Goal: Information Seeking & Learning: Learn about a topic

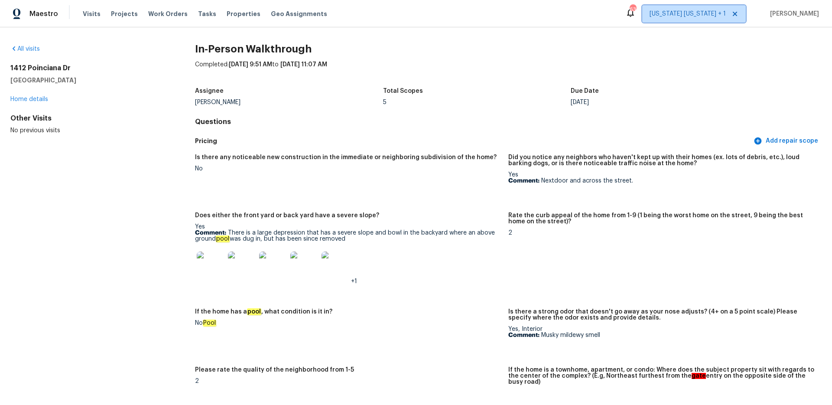
click at [688, 17] on span "[US_STATE] [US_STATE] + 1" at bounding box center [688, 14] width 76 height 9
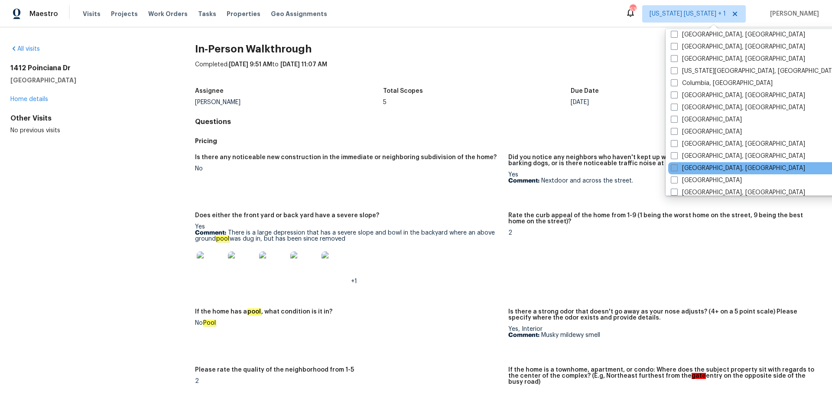
scroll to position [228, 0]
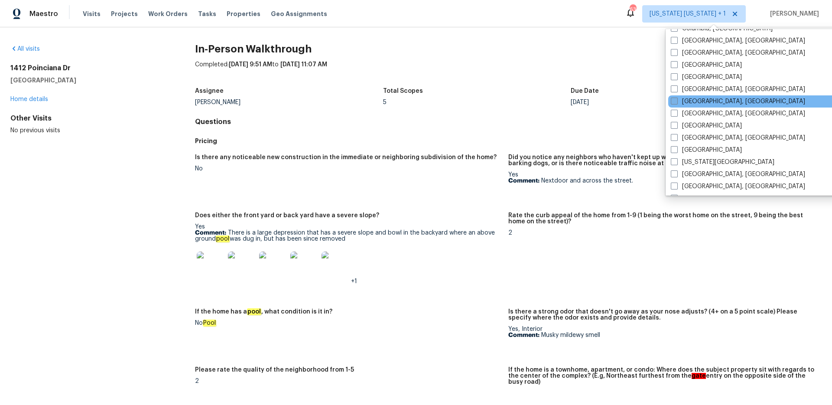
click at [677, 103] on span at bounding box center [674, 101] width 7 height 7
click at [677, 103] on input "[GEOGRAPHIC_DATA], [GEOGRAPHIC_DATA]" at bounding box center [674, 100] width 6 height 6
checkbox input "true"
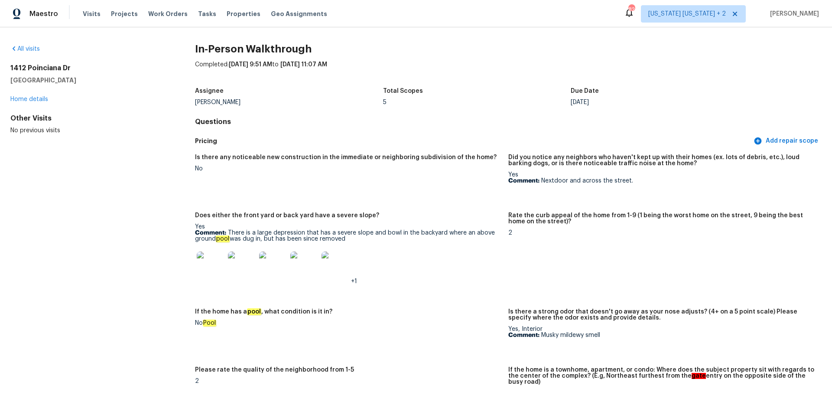
click at [16, 43] on div "All visits [STREET_ADDRESS][PERSON_NAME] Home details Other Visits No previous …" at bounding box center [416, 216] width 832 height 378
click at [19, 46] on link "All visits" at bounding box center [24, 49] width 29 height 6
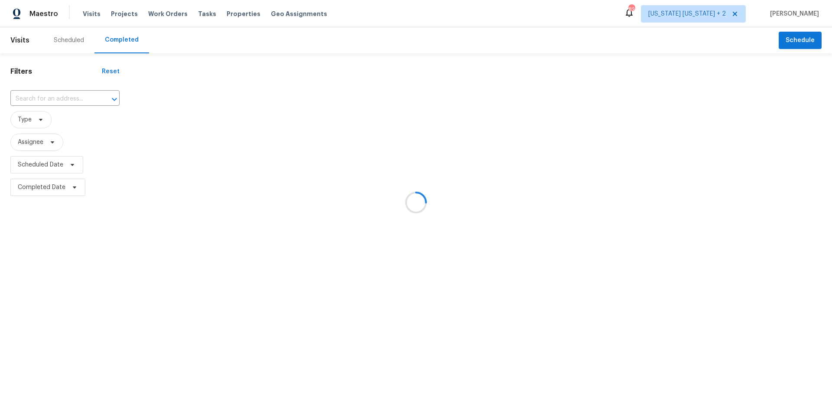
click at [49, 99] on div at bounding box center [416, 202] width 832 height 405
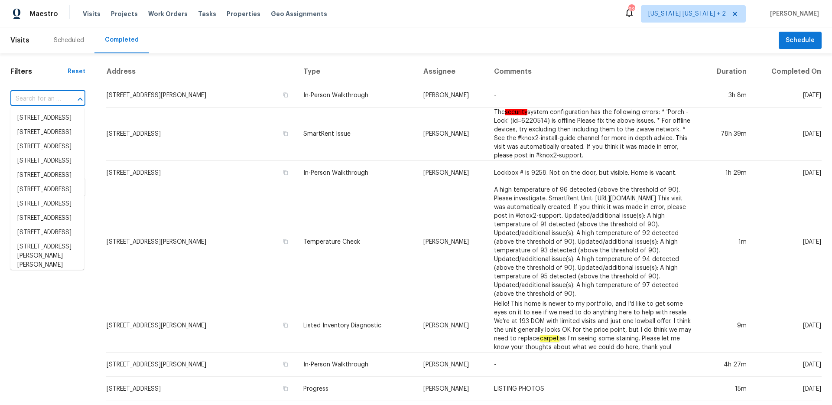
click at [47, 99] on input "text" at bounding box center [35, 98] width 51 height 13
paste input "[STREET_ADDRESS]"
type input "[STREET_ADDRESS]"
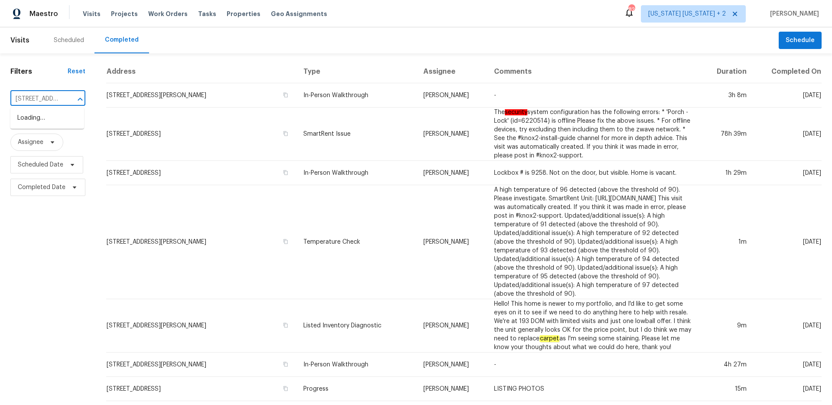
scroll to position [0, 16]
click at [51, 118] on li "[STREET_ADDRESS]" at bounding box center [47, 118] width 74 height 14
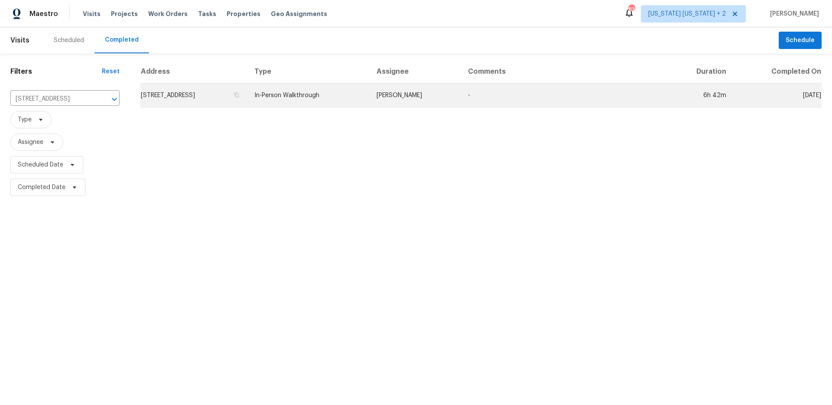
click at [248, 100] on td "[STREET_ADDRESS]" at bounding box center [193, 95] width 107 height 24
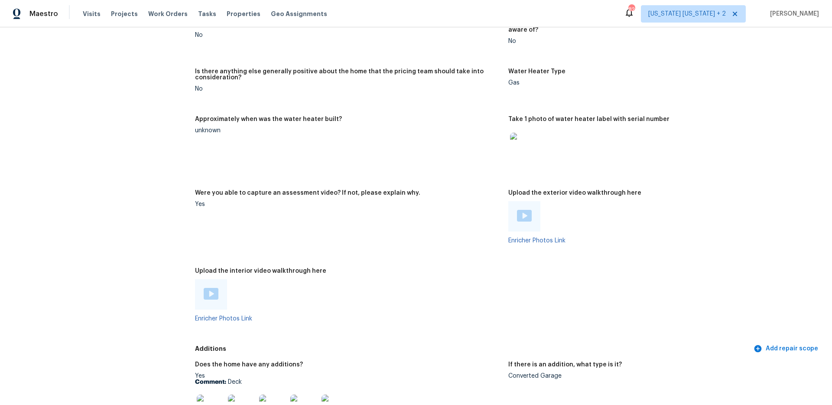
scroll to position [1556, 0]
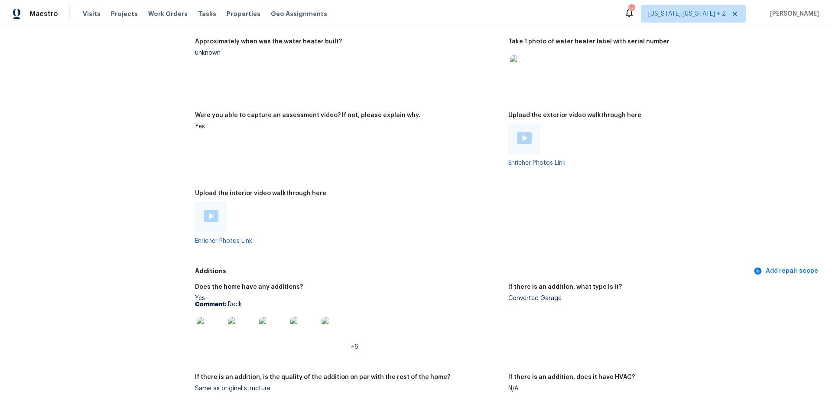
click at [217, 327] on img at bounding box center [211, 331] width 28 height 28
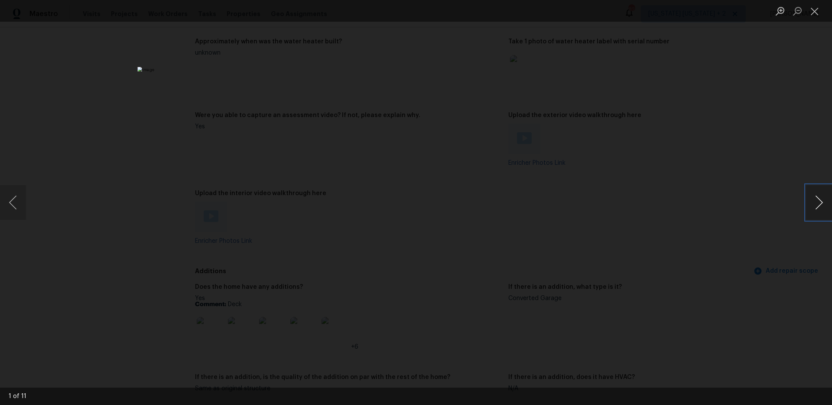
click at [812, 200] on button "Next image" at bounding box center [819, 202] width 26 height 35
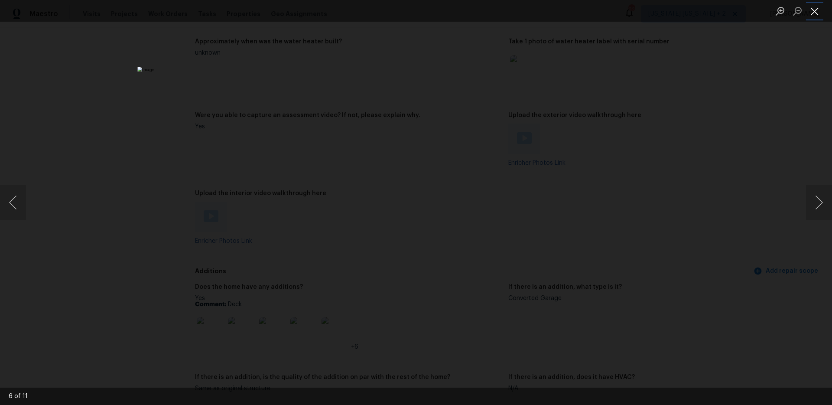
click at [815, 17] on button "Close lightbox" at bounding box center [814, 10] width 17 height 15
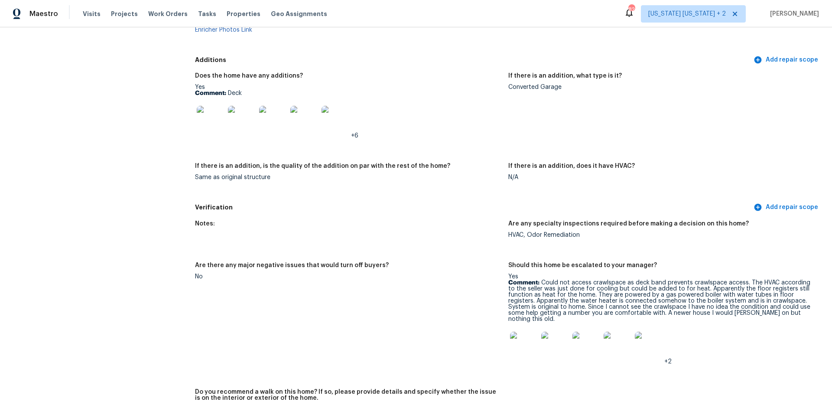
scroll to position [1807, 0]
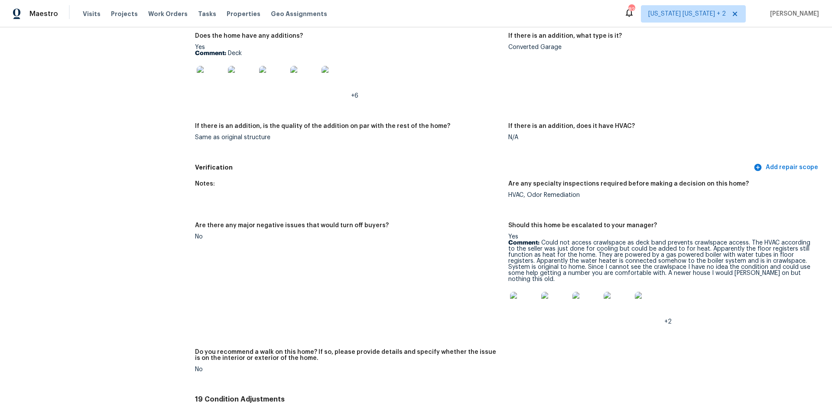
click at [531, 306] on img at bounding box center [524, 306] width 28 height 28
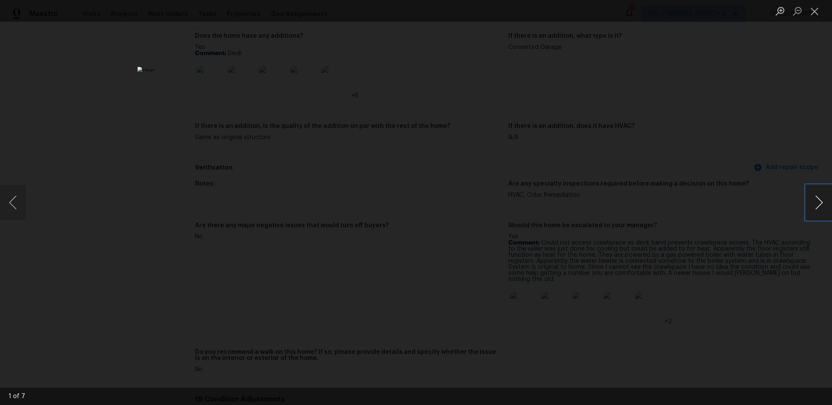
click at [818, 207] on button "Next image" at bounding box center [819, 202] width 26 height 35
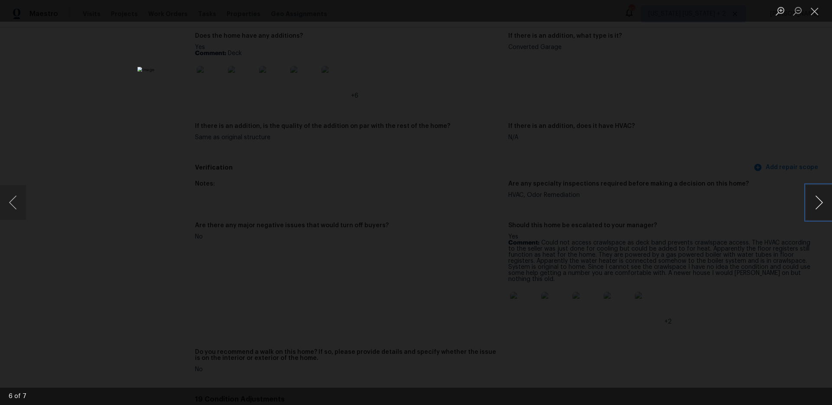
click at [818, 207] on button "Next image" at bounding box center [819, 202] width 26 height 35
click at [817, 10] on button "Close lightbox" at bounding box center [814, 10] width 17 height 15
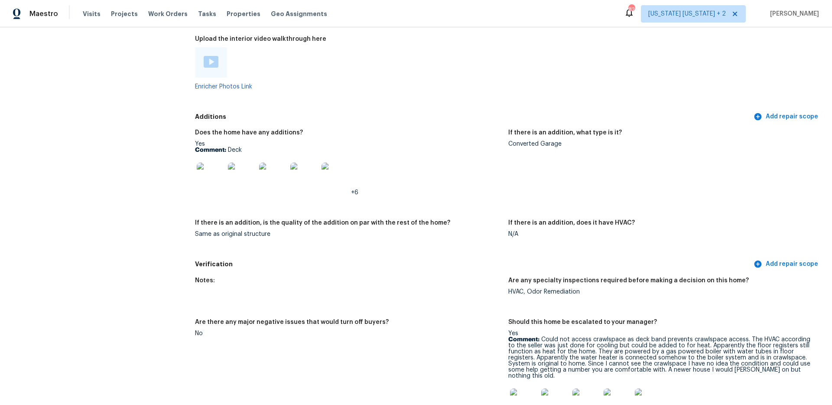
scroll to position [1626, 0]
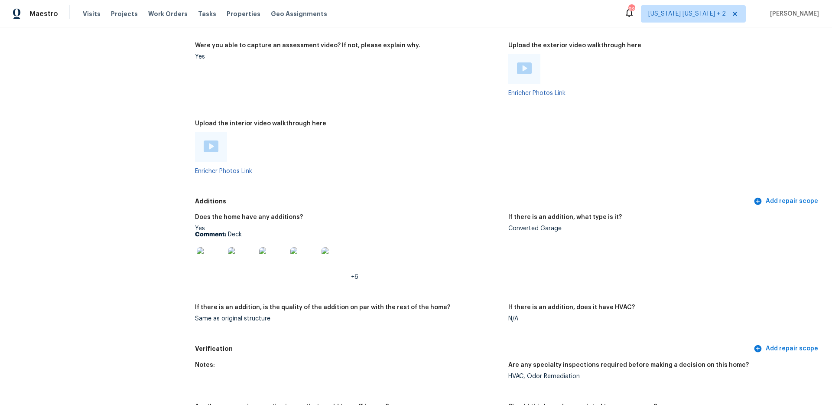
click at [211, 143] on img at bounding box center [211, 146] width 15 height 12
click at [528, 74] on div at bounding box center [525, 69] width 32 height 30
click at [525, 69] on div at bounding box center [524, 68] width 15 height 13
click at [525, 56] on div at bounding box center [525, 69] width 32 height 30
click at [525, 62] on img at bounding box center [524, 68] width 15 height 12
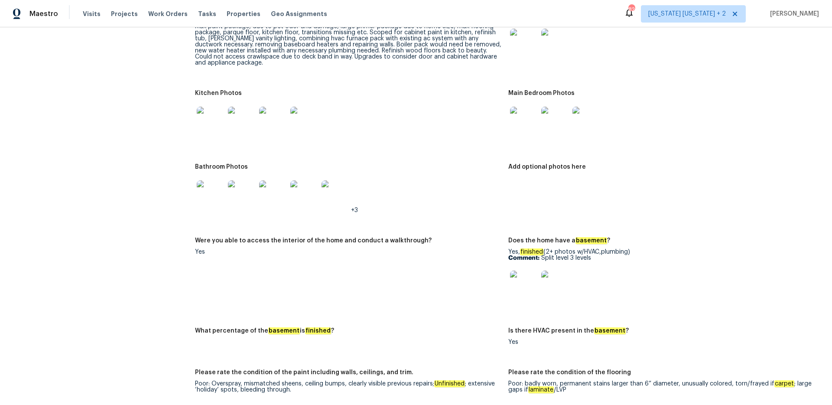
scroll to position [1027, 0]
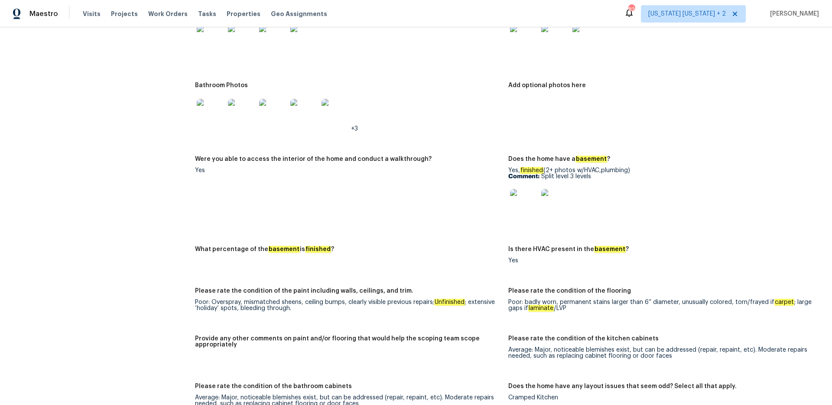
click at [518, 199] on img at bounding box center [524, 203] width 28 height 28
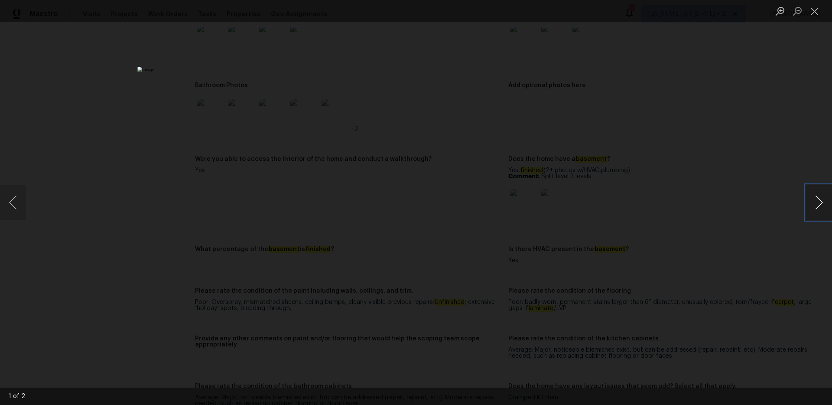
click at [816, 210] on button "Next image" at bounding box center [819, 202] width 26 height 35
drag, startPoint x: 815, startPoint y: 15, endPoint x: 808, endPoint y: 14, distance: 7.4
click at [815, 14] on button "Close lightbox" at bounding box center [814, 10] width 17 height 15
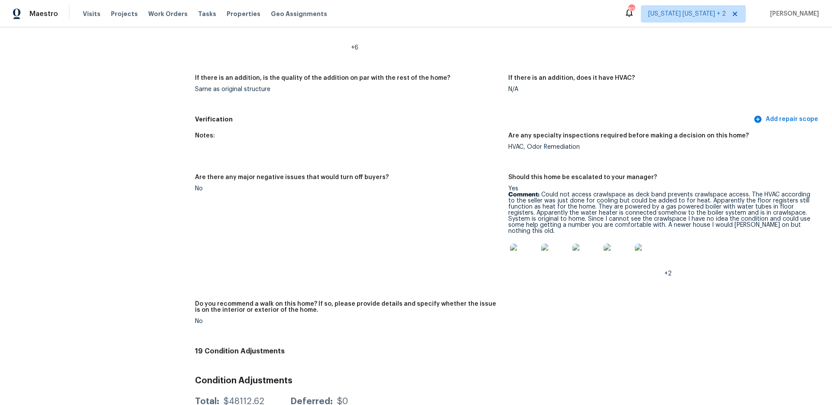
scroll to position [1890, 0]
